Goal: Ask a question

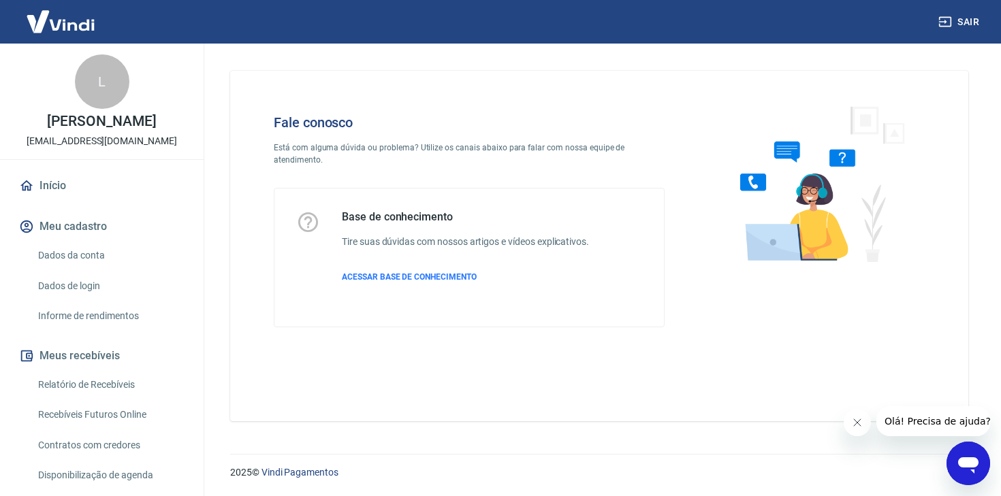
click at [968, 455] on icon "Open messaging window" at bounding box center [968, 463] width 25 height 25
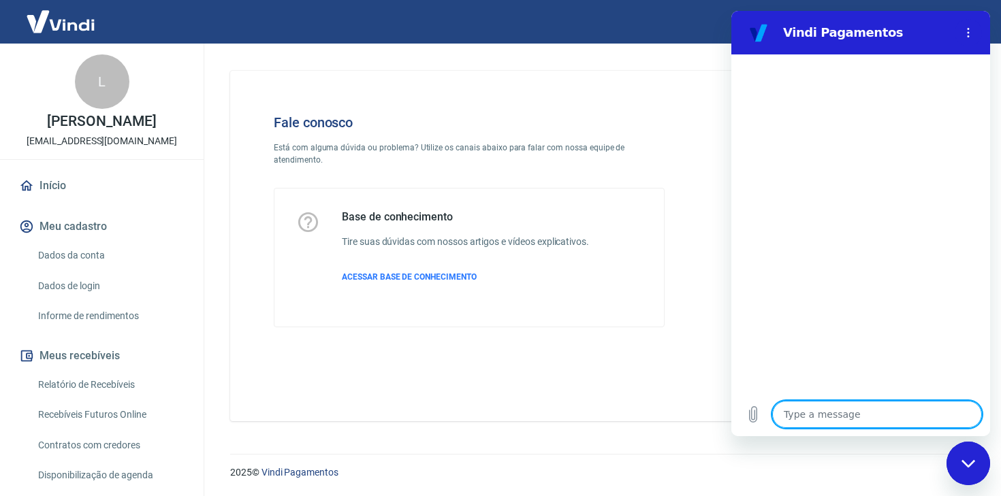
type textarea "b"
type textarea "x"
type textarea "bo"
type textarea "x"
type textarea "bom"
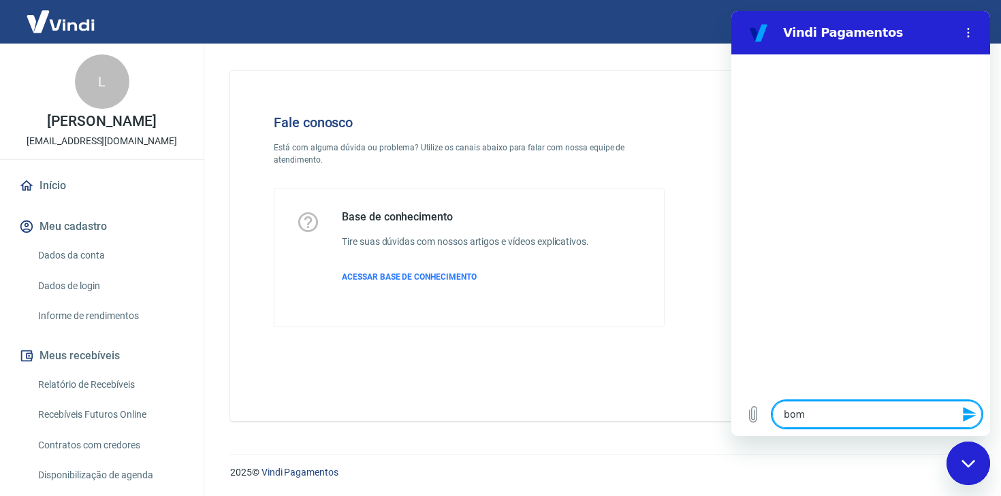
type textarea "x"
type textarea "bom"
type textarea "x"
type textarea "bom d"
type textarea "x"
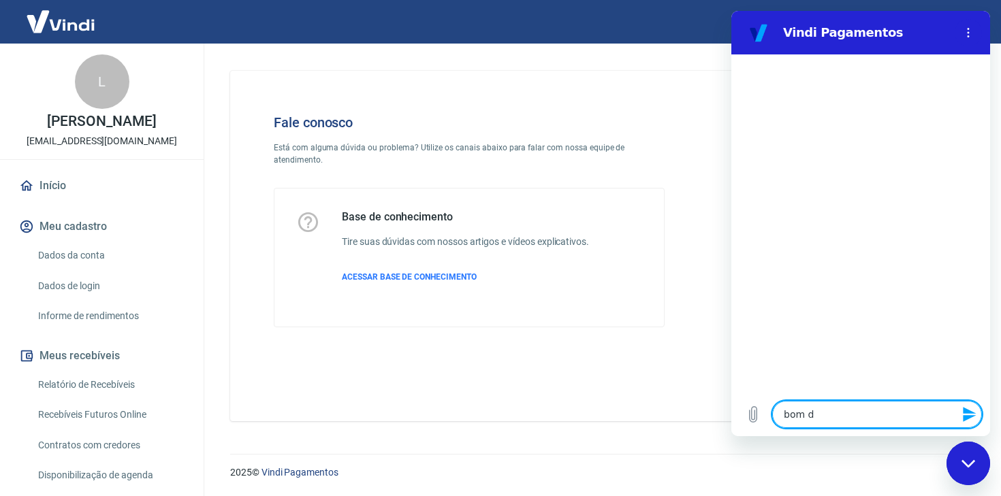
type textarea "bom di"
type textarea "x"
type textarea "bom dia"
type textarea "x"
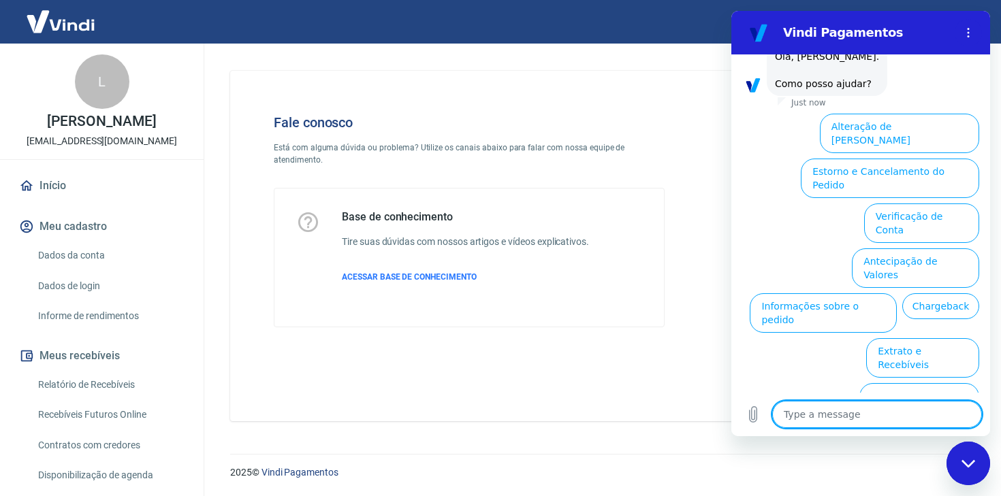
scroll to position [83, 0]
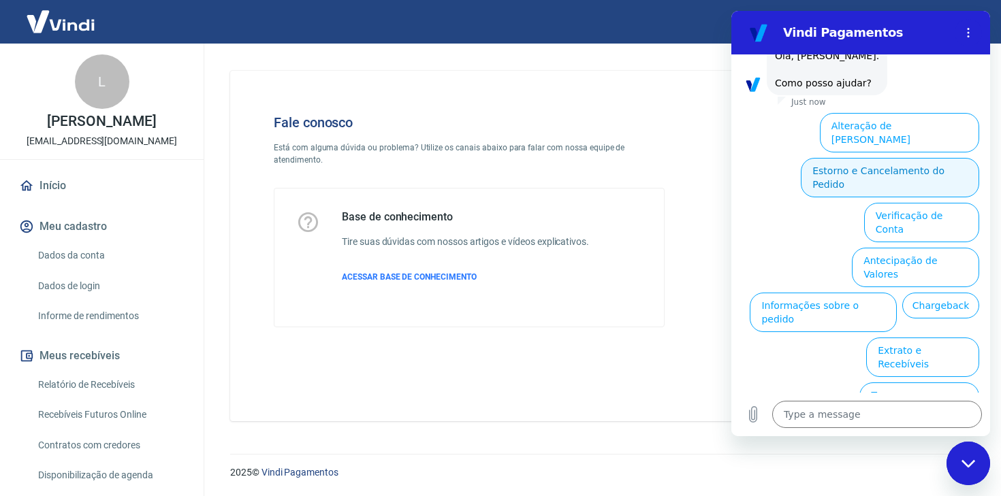
click at [899, 158] on button "Estorno e Cancelamento do Pedido" at bounding box center [890, 177] width 178 height 39
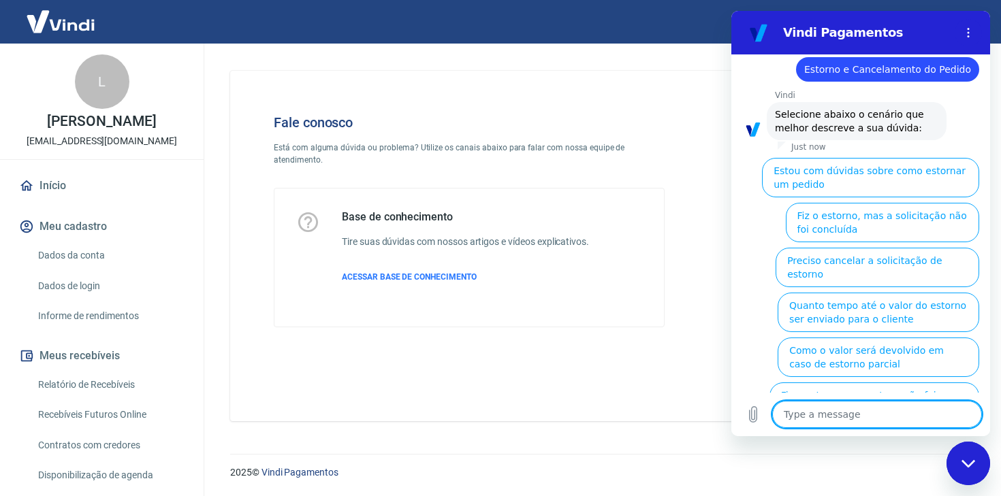
scroll to position [135, 0]
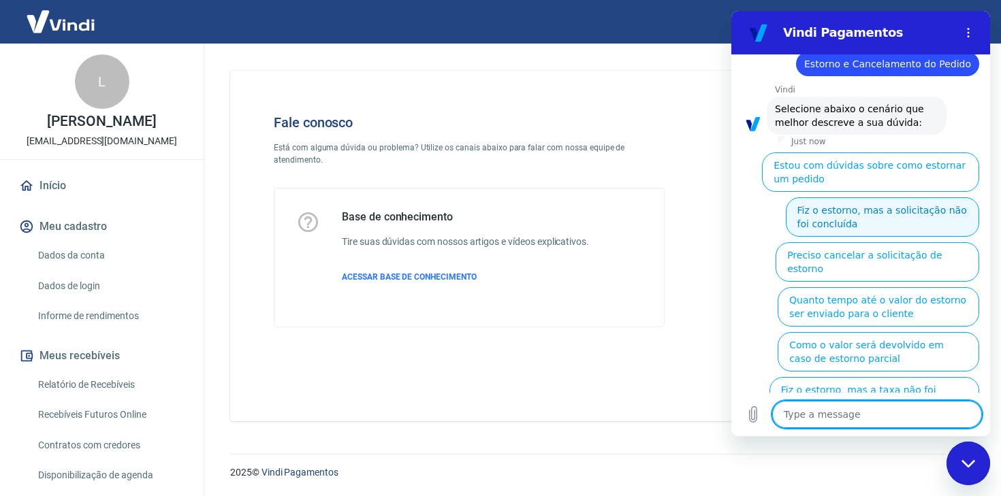
click at [888, 212] on button "Fiz o estorno, mas a solicitação não foi concluída" at bounding box center [882, 216] width 193 height 39
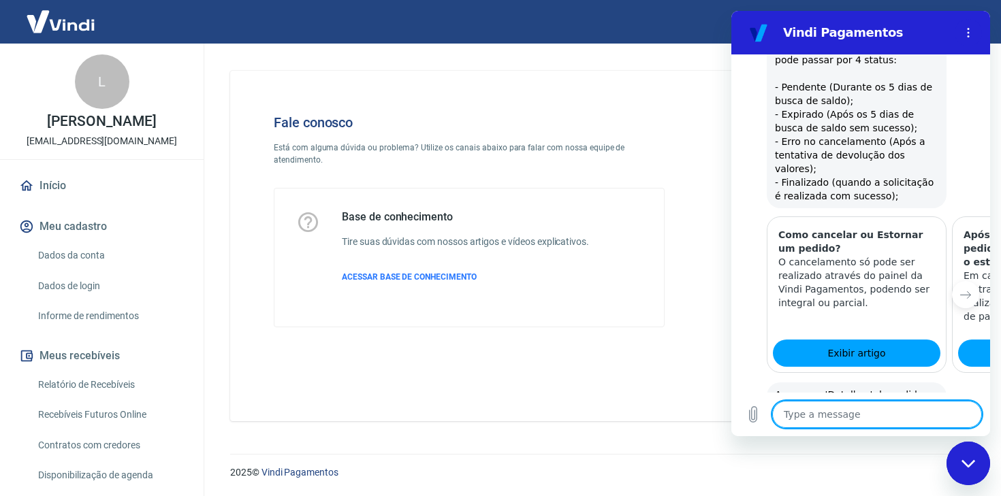
scroll to position [572, 0]
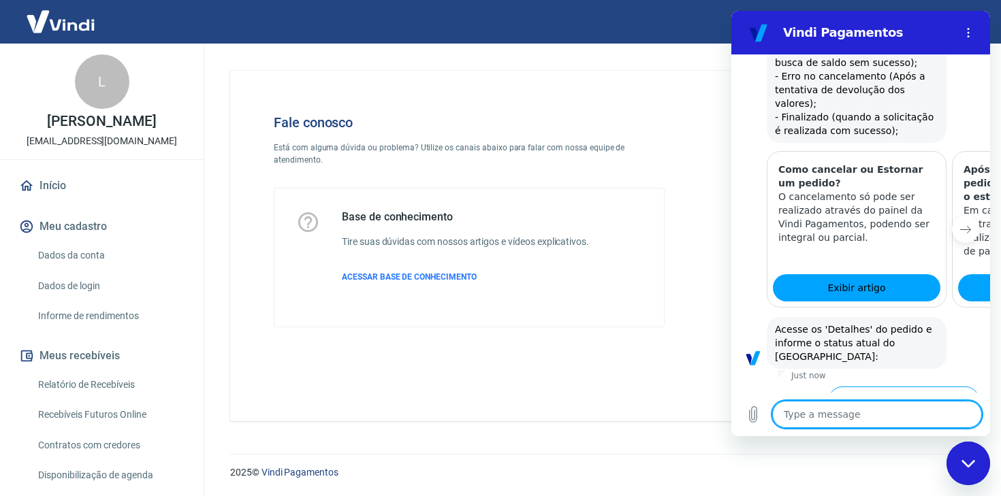
click at [961, 224] on icon "Next item" at bounding box center [965, 229] width 11 height 11
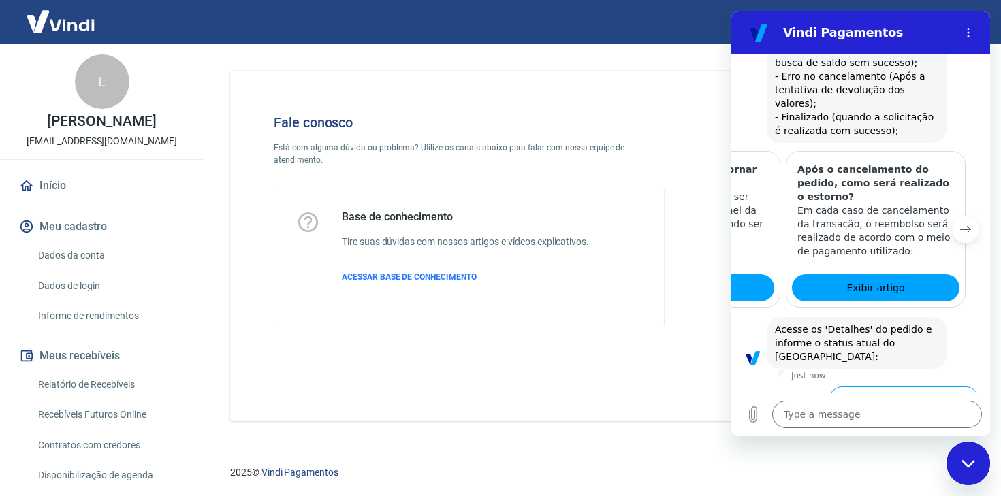
scroll to position [0, 179]
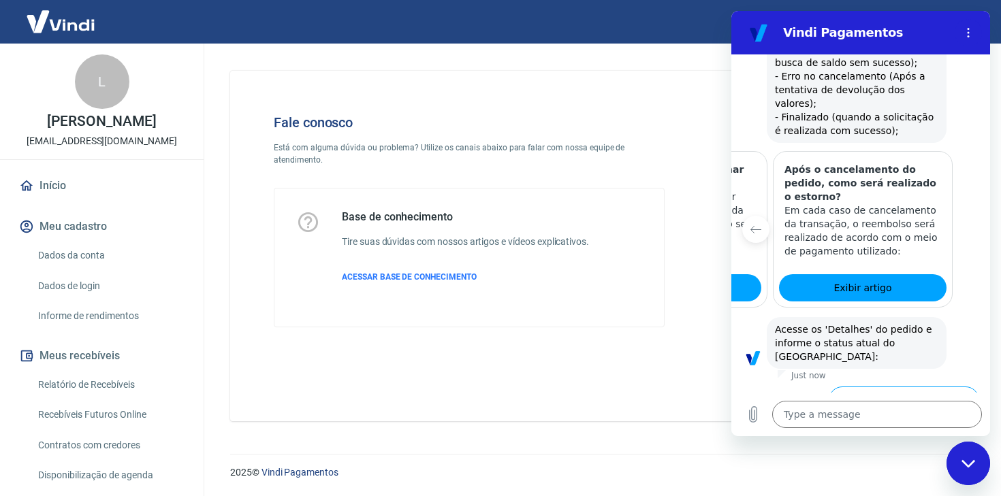
click at [961, 196] on div at bounding box center [974, 229] width 33 height 157
click at [832, 432] on button "Status Pendente" at bounding box center [832, 451] width 97 height 39
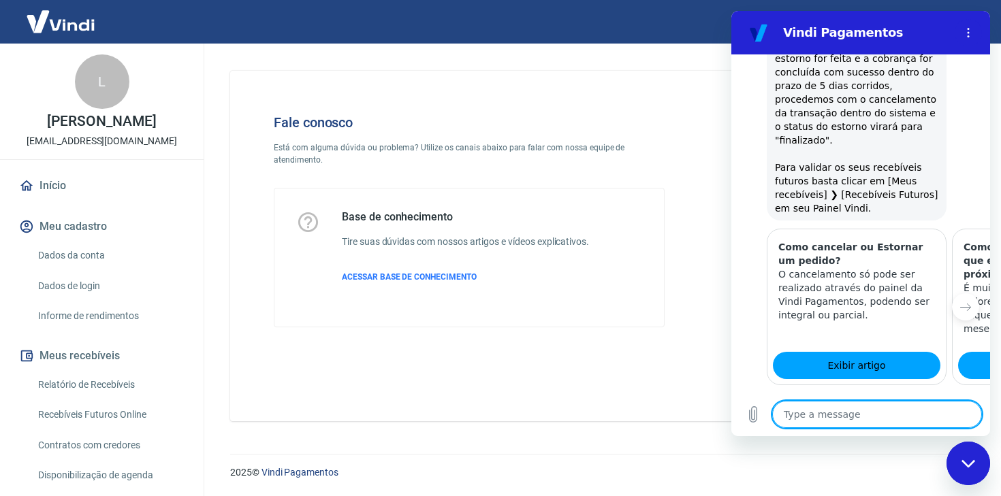
scroll to position [1335, 0]
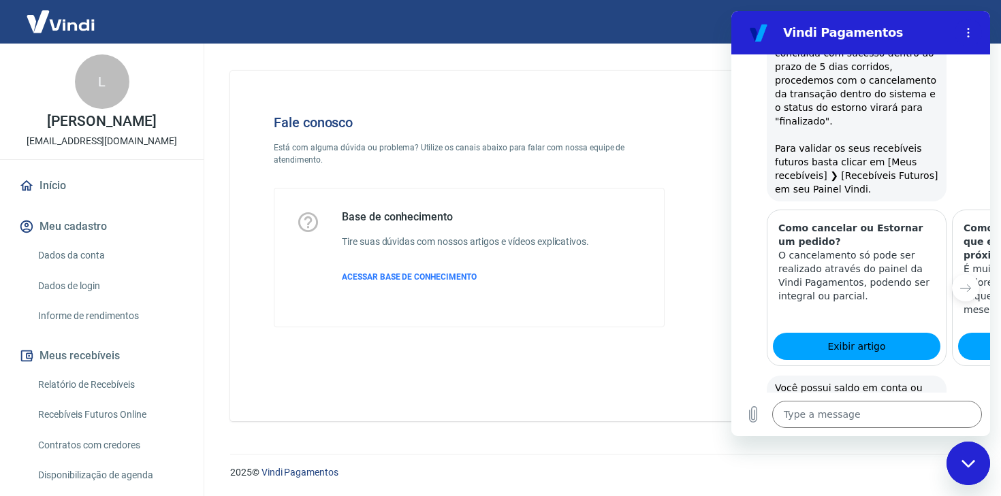
click at [909, 445] on button "Sim" at bounding box center [912, 458] width 40 height 26
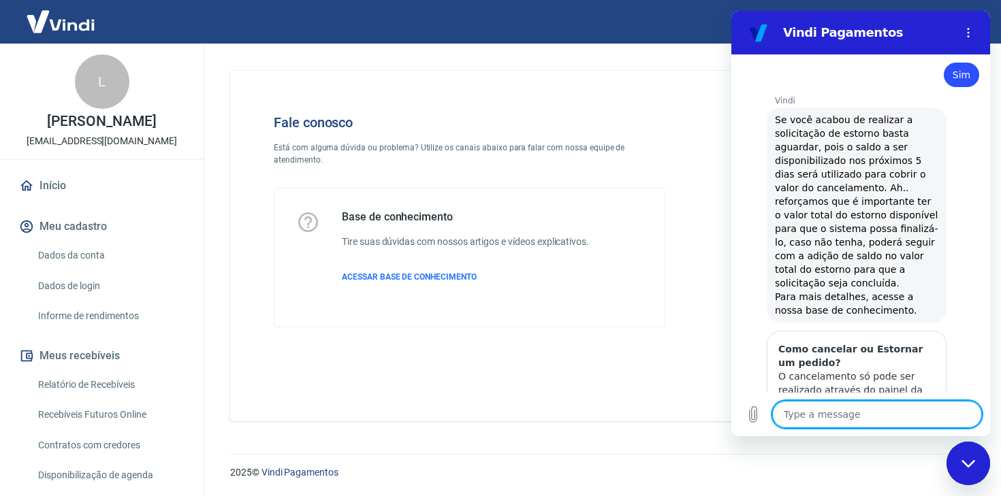
type textarea "x"
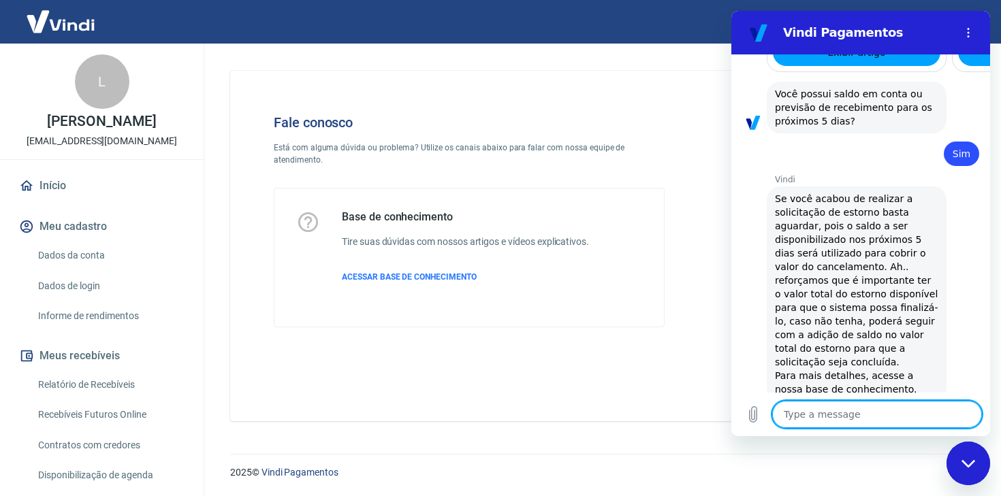
scroll to position [1751, 0]
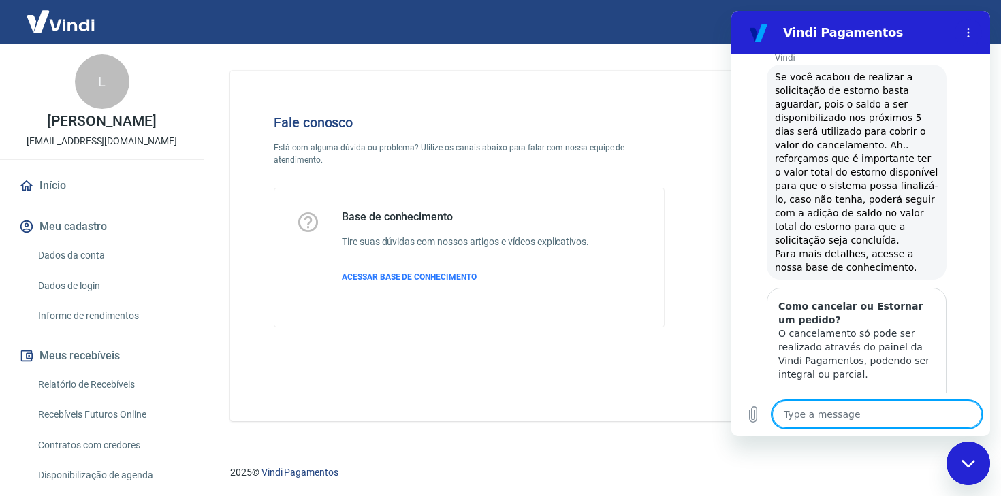
click at [842, 418] on textarea at bounding box center [877, 414] width 210 height 27
type textarea "s"
type textarea "x"
type textarea "si"
type textarea "x"
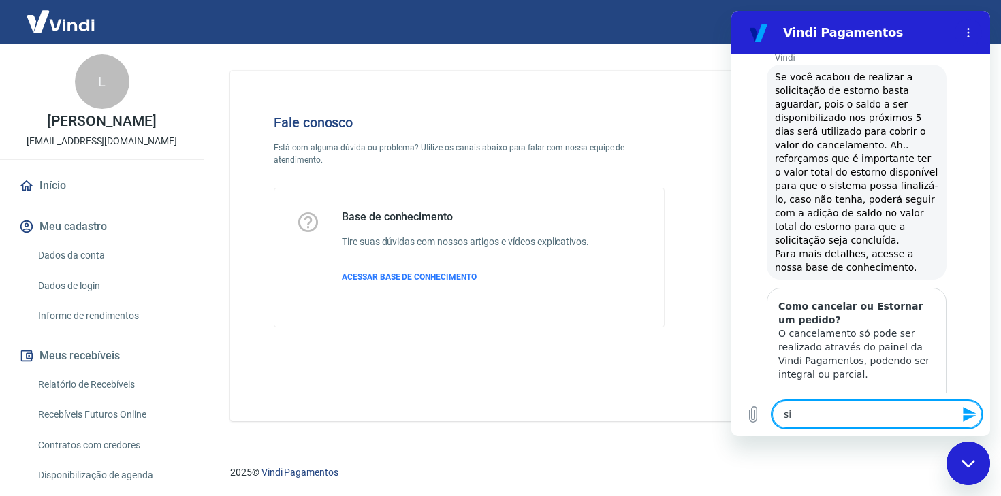
type textarea "sim"
type textarea "x"
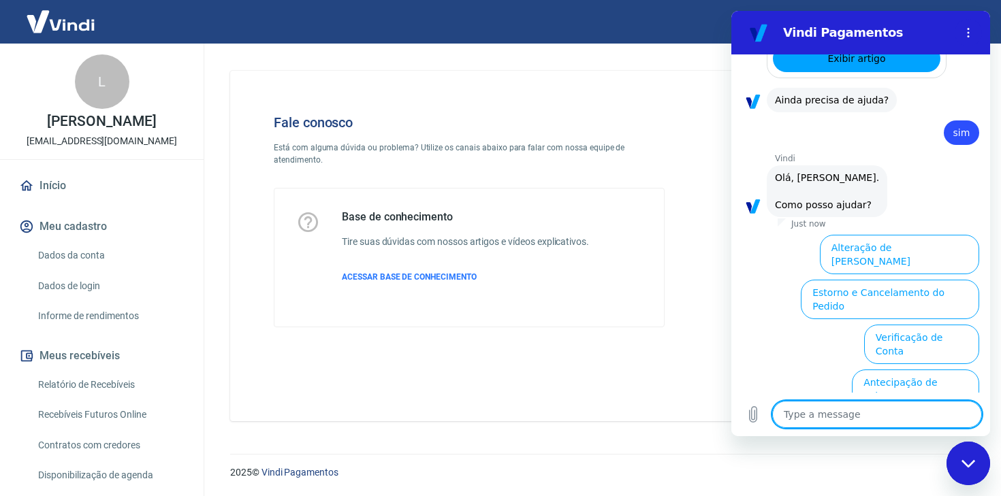
scroll to position [2100, 0]
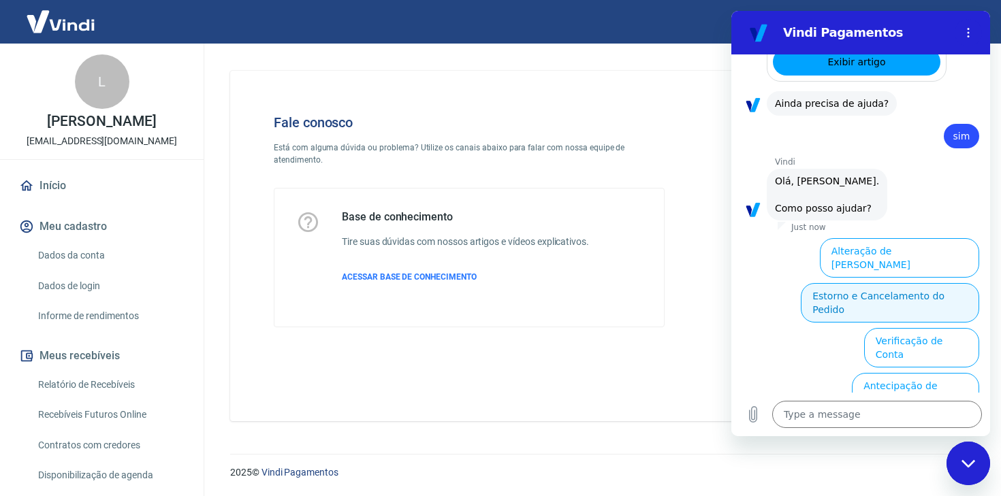
click at [862, 283] on button "Estorno e Cancelamento do Pedido" at bounding box center [890, 302] width 178 height 39
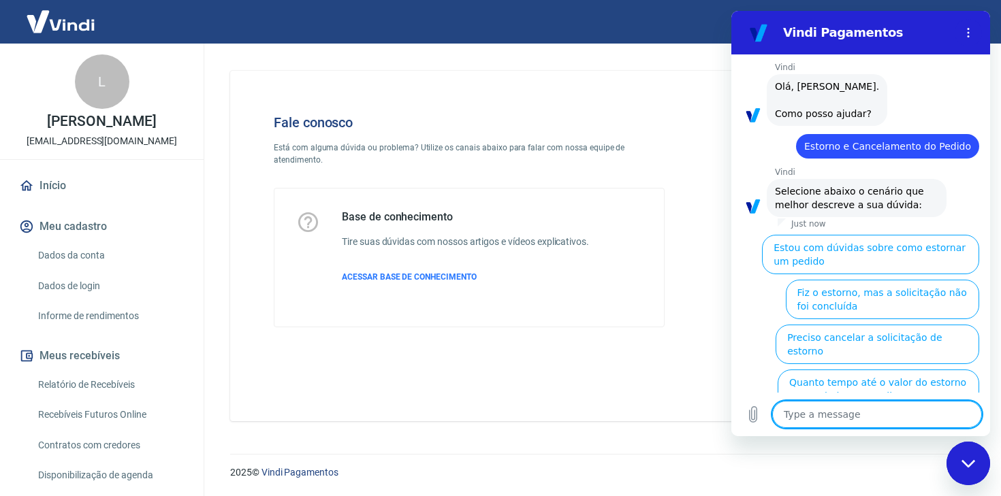
scroll to position [2195, 0]
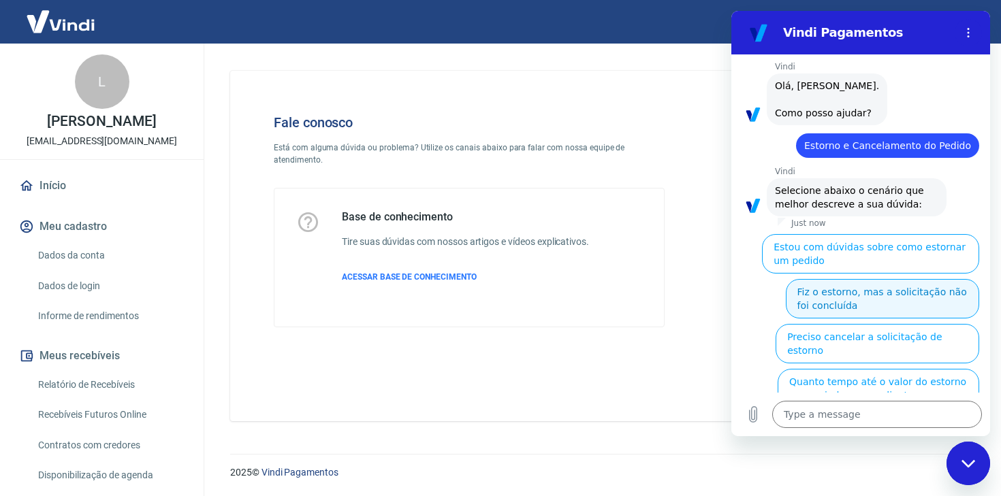
click at [871, 279] on button "Fiz o estorno, mas a solicitação não foi concluída" at bounding box center [882, 298] width 193 height 39
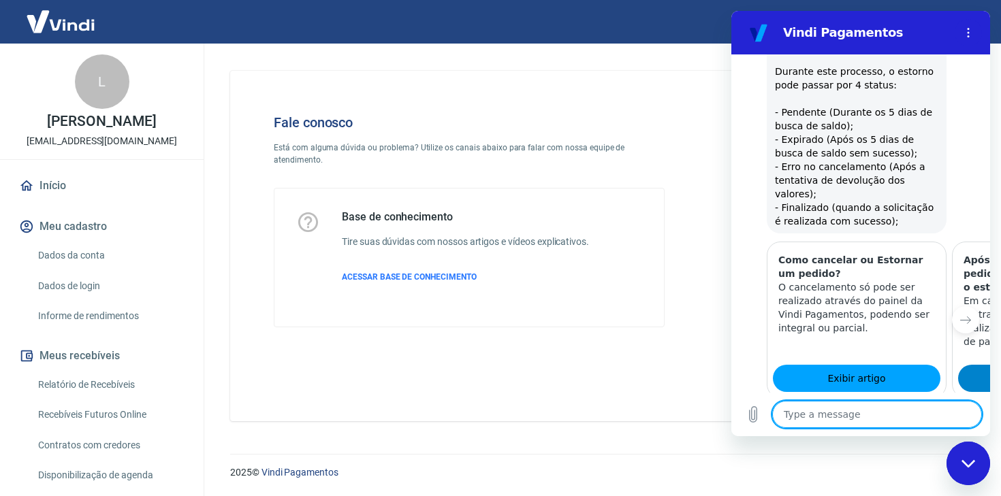
scroll to position [2633, 0]
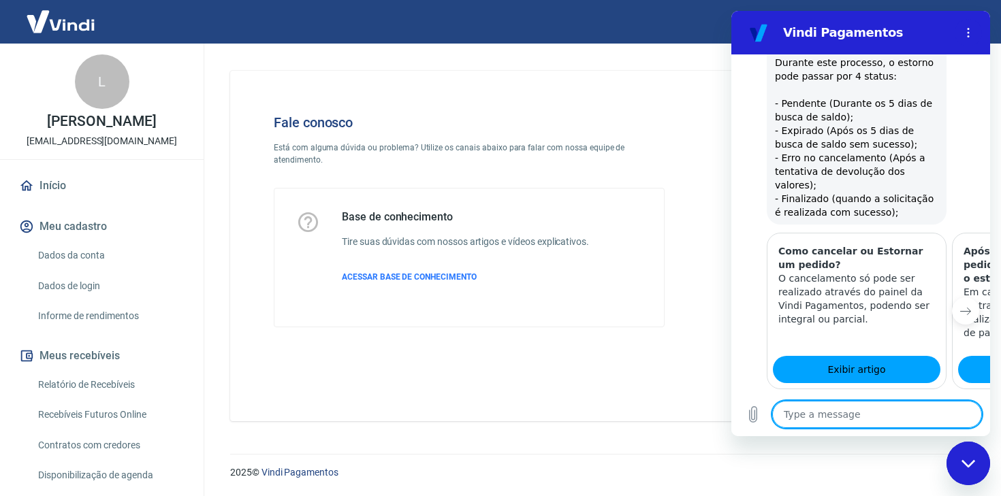
click at [970, 306] on icon "Next item" at bounding box center [965, 311] width 11 height 11
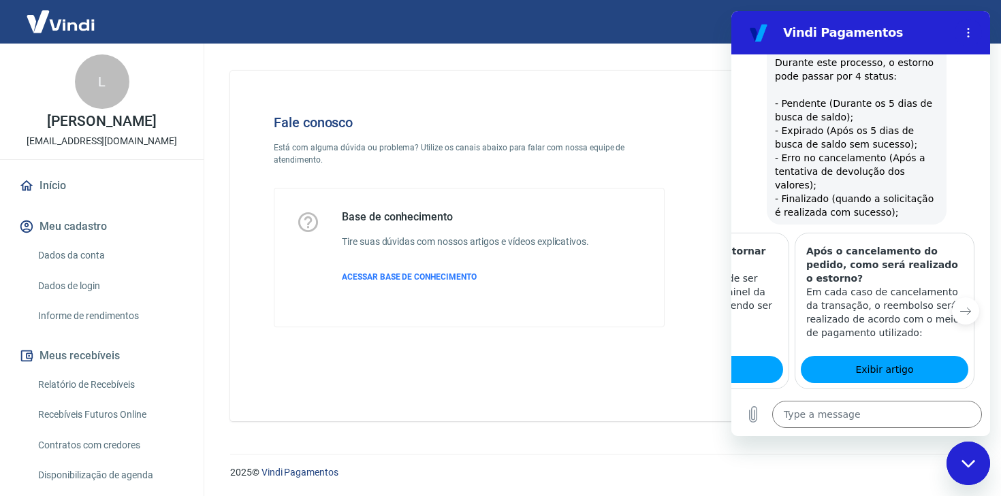
scroll to position [0, 179]
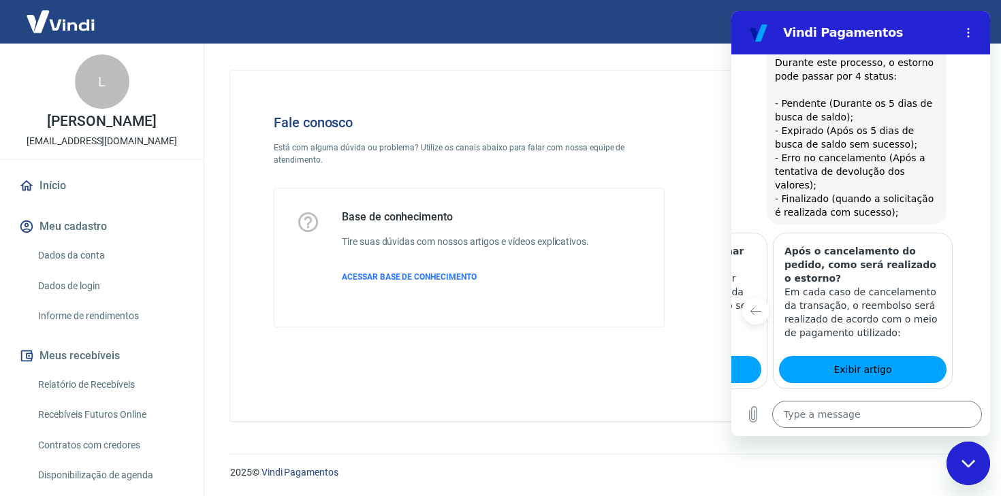
click at [970, 233] on div at bounding box center [974, 311] width 33 height 157
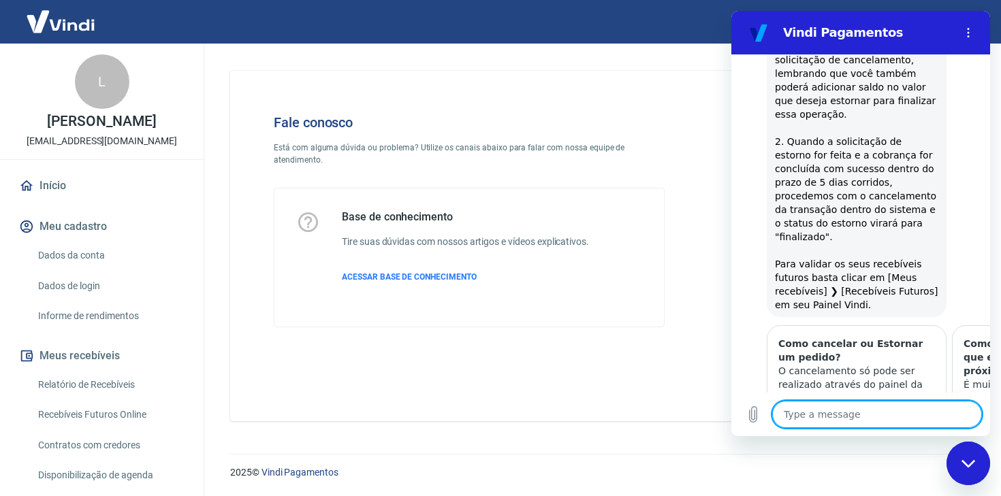
scroll to position [3395, 0]
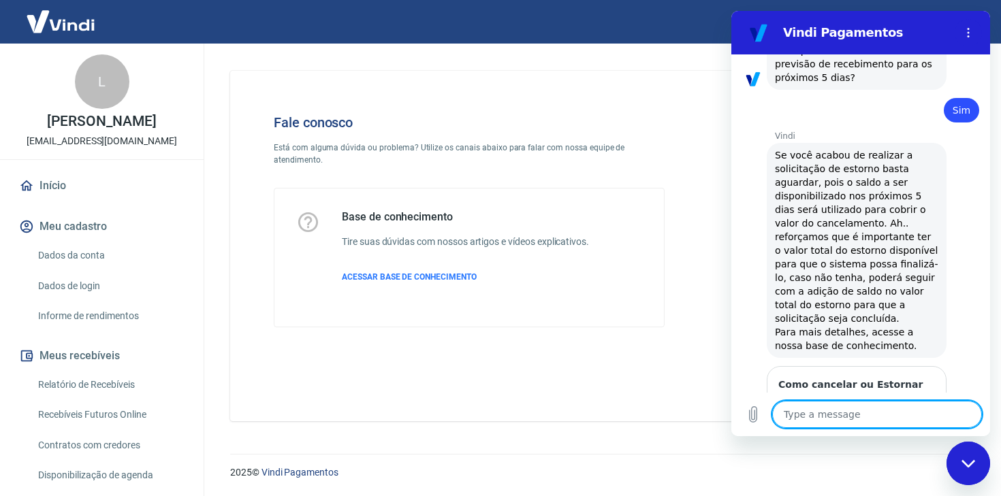
scroll to position [3849, 0]
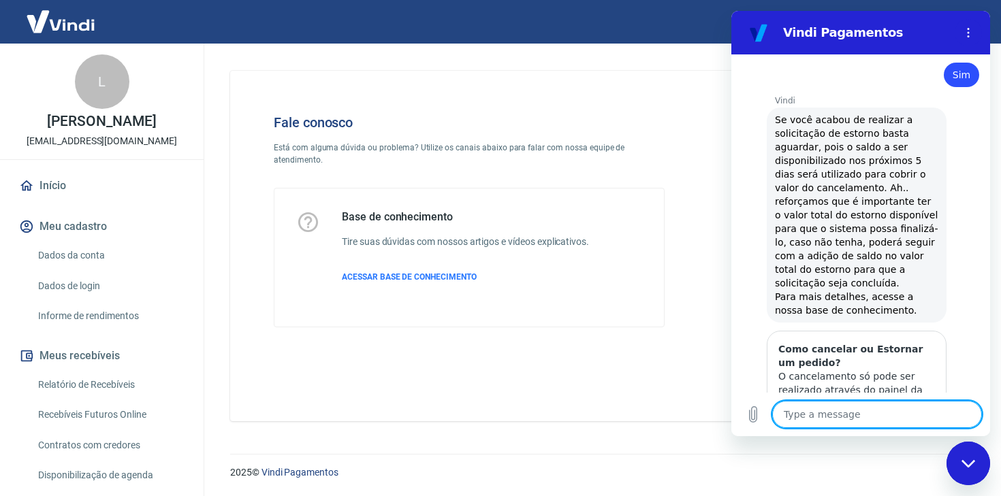
type textarea "x"
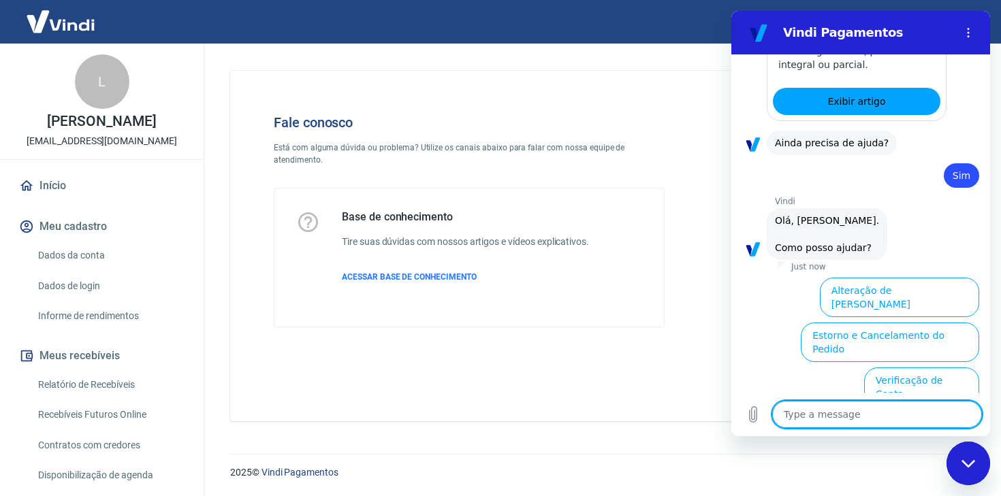
scroll to position [4204, 0]
type textarea "f"
type textarea "x"
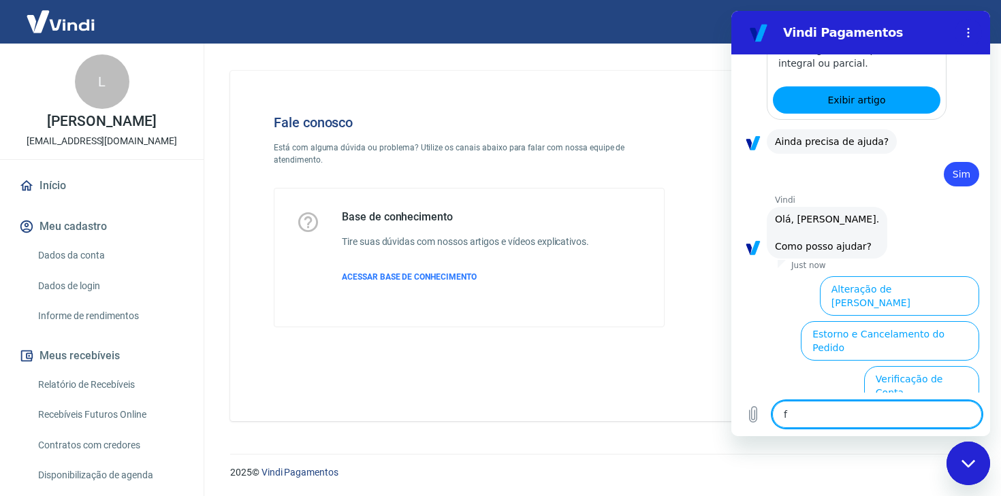
type textarea "fa"
type textarea "x"
type textarea "fal"
type textarea "x"
type textarea "fala"
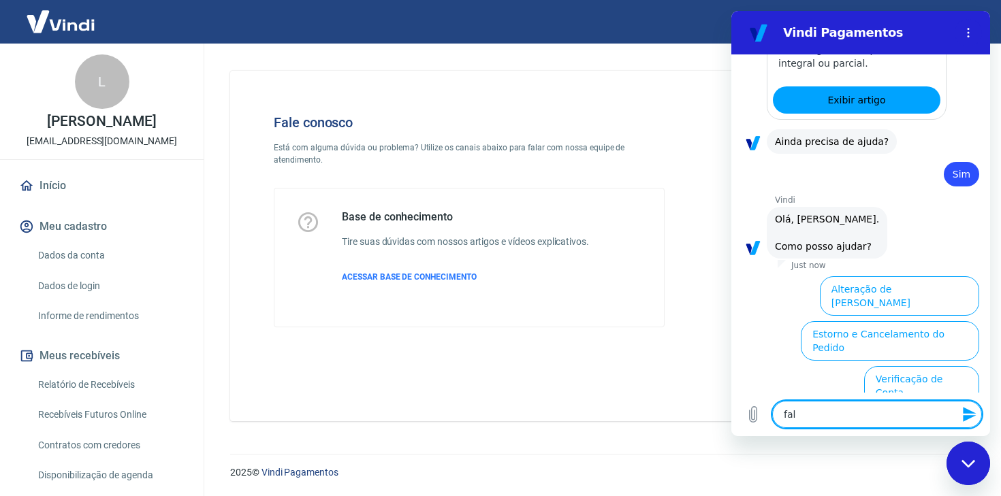
type textarea "x"
type textarea "falar"
type textarea "x"
type textarea "falar"
type textarea "x"
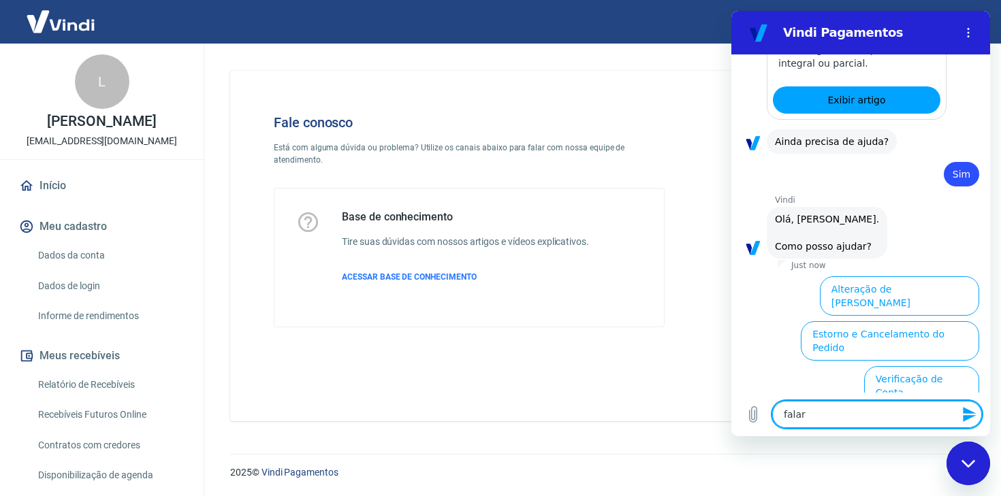
type textarea "falar c"
type textarea "x"
type textarea "falar co"
type textarea "x"
type textarea "falar com"
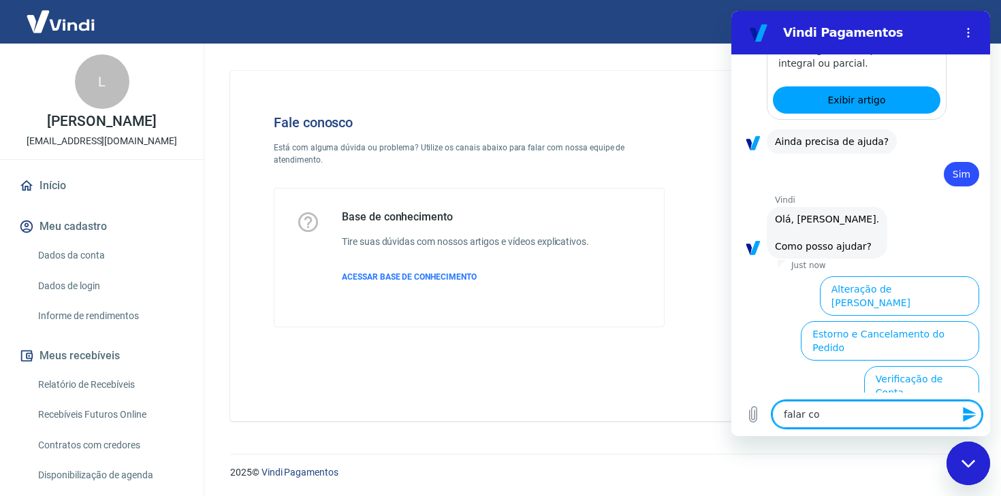
type textarea "x"
type textarea "falar com"
type textarea "x"
type textarea "falar com a"
type textarea "x"
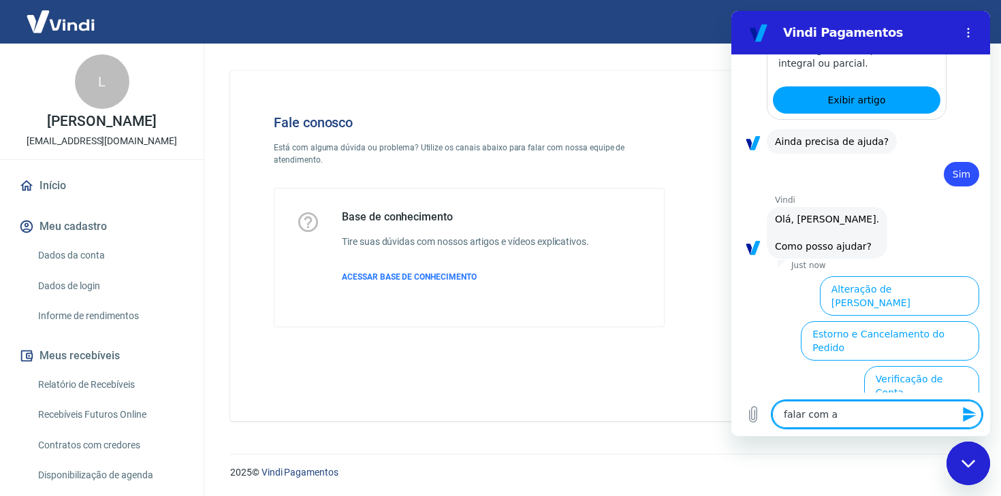
type textarea "falar com at"
type textarea "x"
type textarea "falar com ate"
type textarea "x"
type textarea "falar com [GEOGRAPHIC_DATA]"
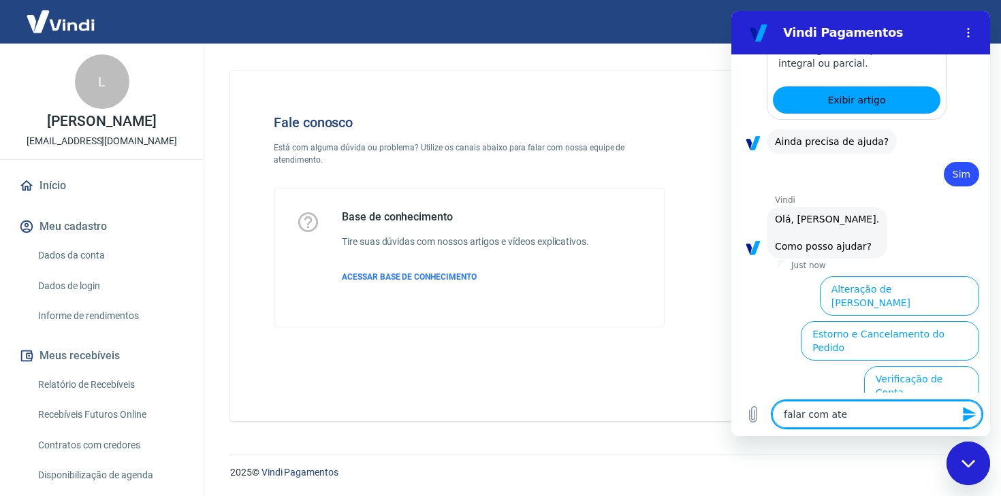
type textarea "x"
type textarea "falar com atend"
type textarea "x"
type textarea "falar com atende"
type textarea "x"
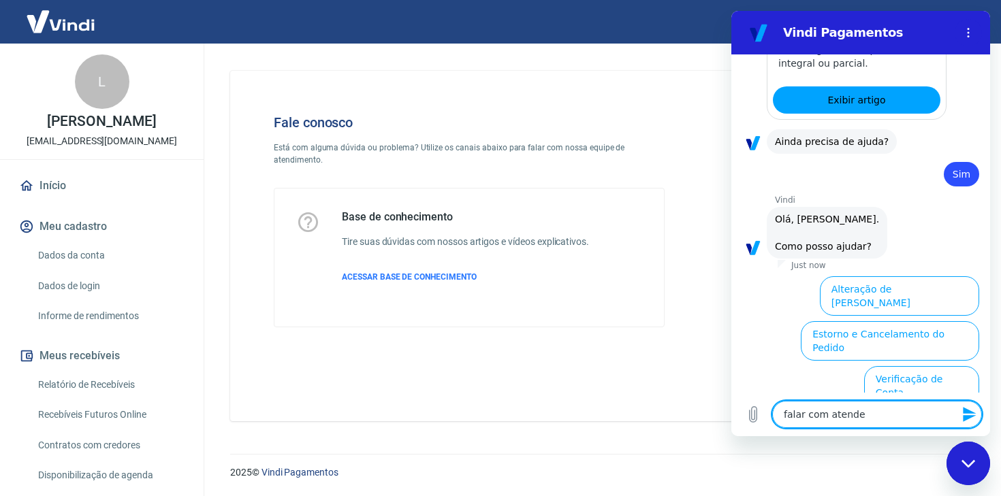
type textarea "falar com atenden"
type textarea "x"
type textarea "falar com atendent"
type textarea "x"
type textarea "falar com atendente"
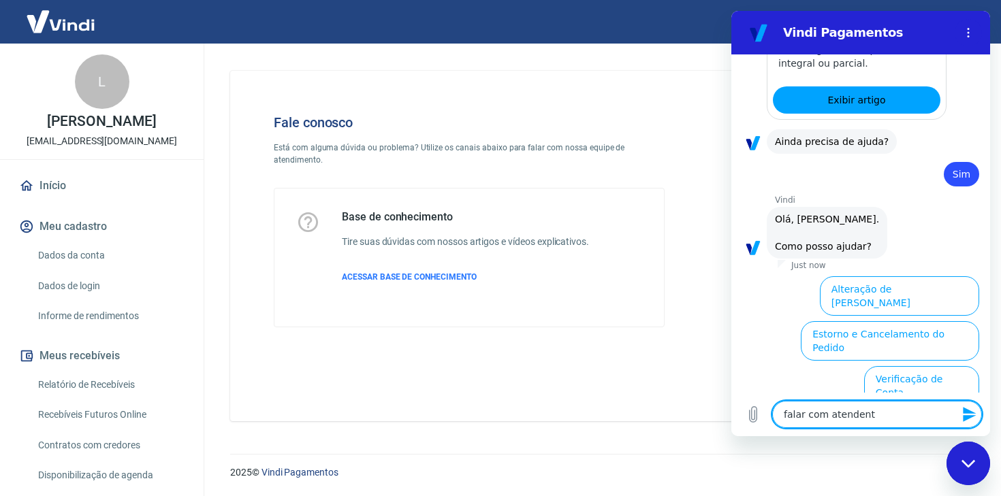
type textarea "x"
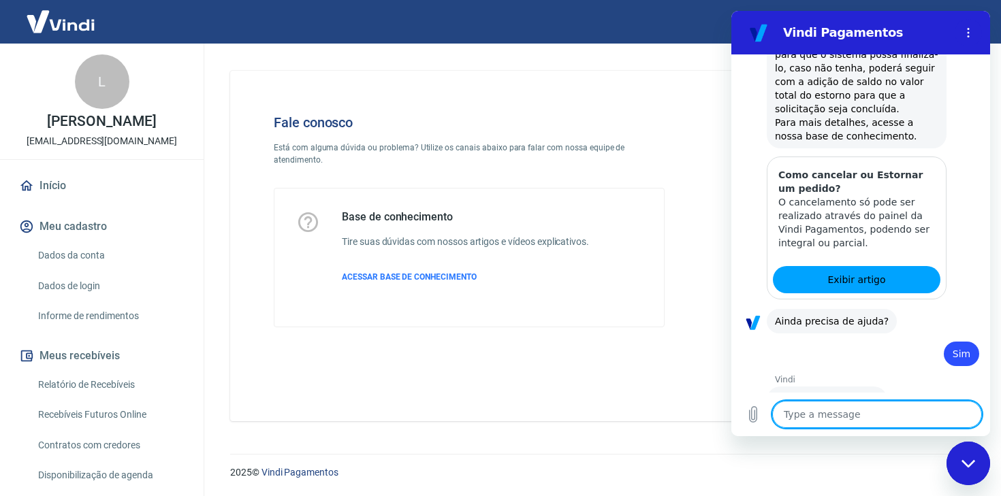
scroll to position [4027, 0]
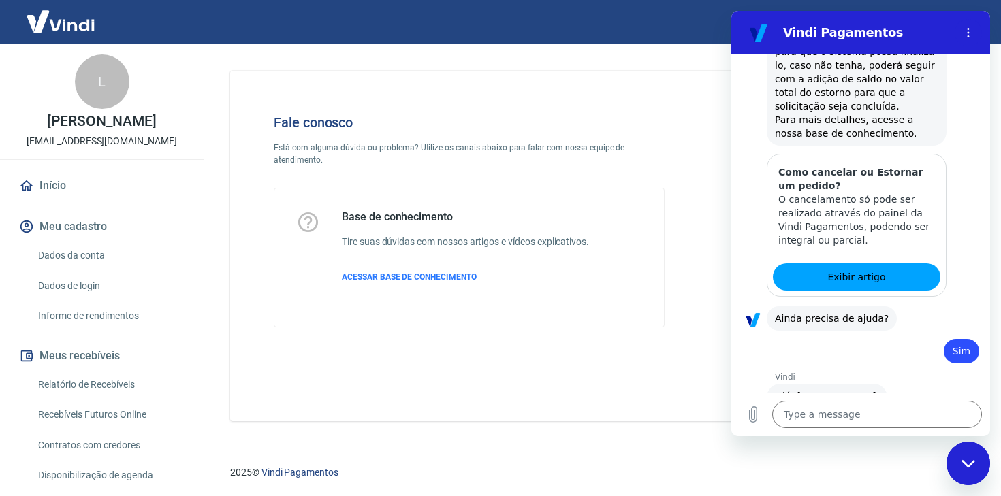
click at [82, 189] on link "Início" at bounding box center [101, 186] width 171 height 30
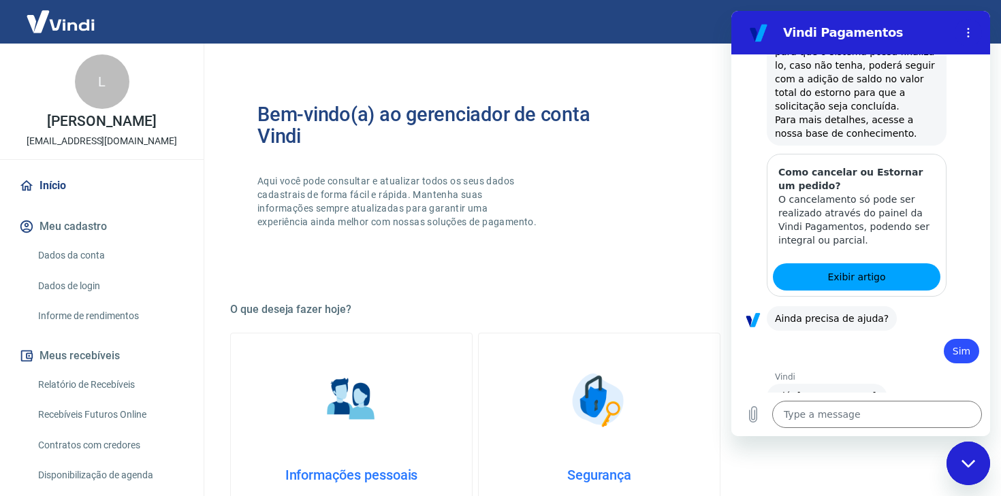
click at [975, 458] on div "Close messaging window" at bounding box center [968, 463] width 41 height 41
type textarea "x"
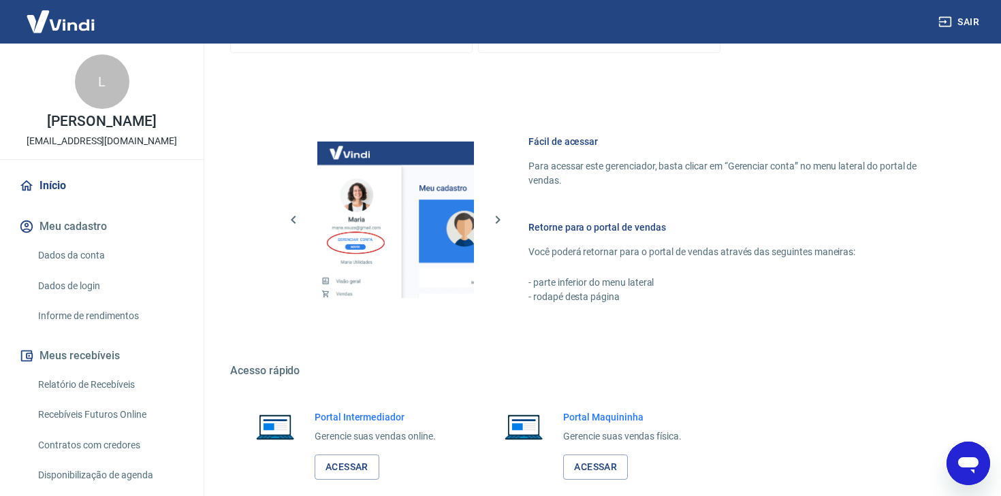
scroll to position [592, 0]
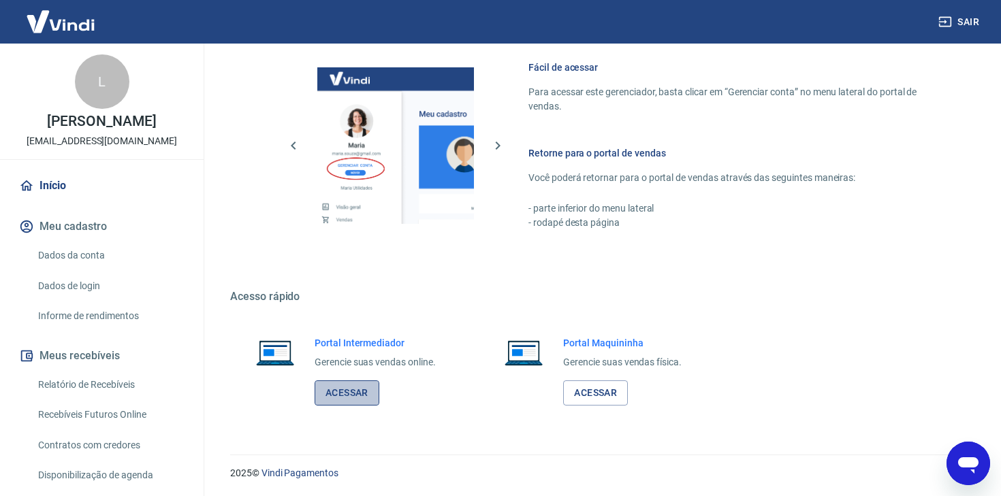
click at [343, 398] on link "Acessar" at bounding box center [347, 393] width 65 height 25
click at [69, 187] on link "Início" at bounding box center [101, 186] width 171 height 30
